Goal: Find specific page/section: Find specific page/section

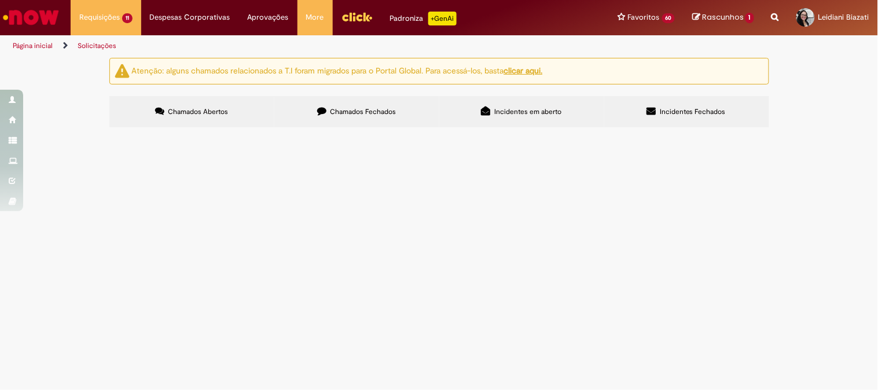
scroll to position [93, 0]
click at [31, 17] on img "Ir para a Homepage" at bounding box center [31, 17] width 60 height 23
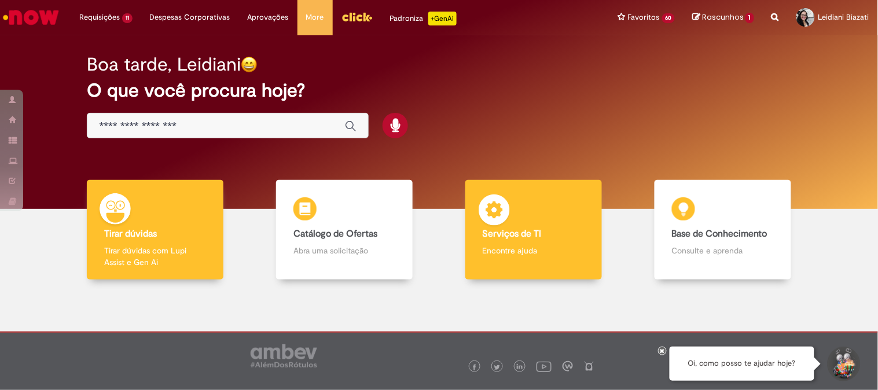
click at [524, 230] on b "Serviços de TI" at bounding box center [512, 234] width 59 height 12
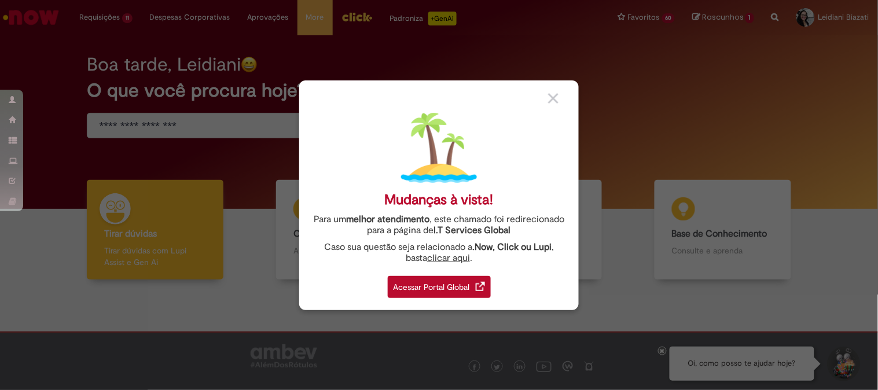
click at [411, 293] on div "Acessar Portal Global" at bounding box center [439, 287] width 103 height 22
